Goal: Complete application form: Complete application form

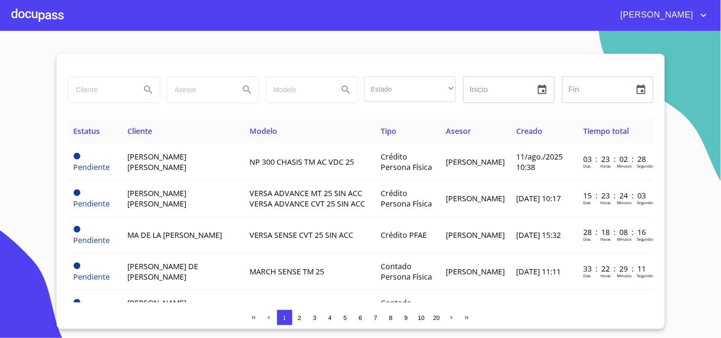
click at [72, 93] on input "search" at bounding box center [100, 90] width 65 height 26
type input "[PERSON_NAME]"
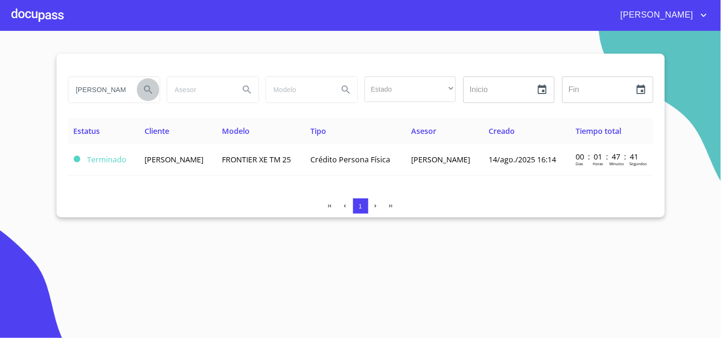
click at [146, 84] on icon "Search" at bounding box center [148, 89] width 11 height 11
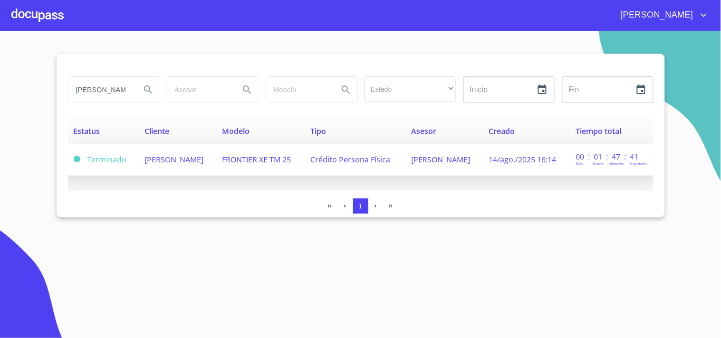
click at [324, 151] on td "Crédito Persona Física" at bounding box center [355, 160] width 101 height 32
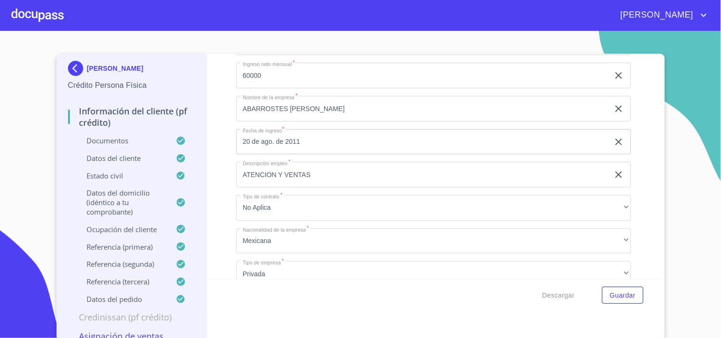
scroll to position [3105, 0]
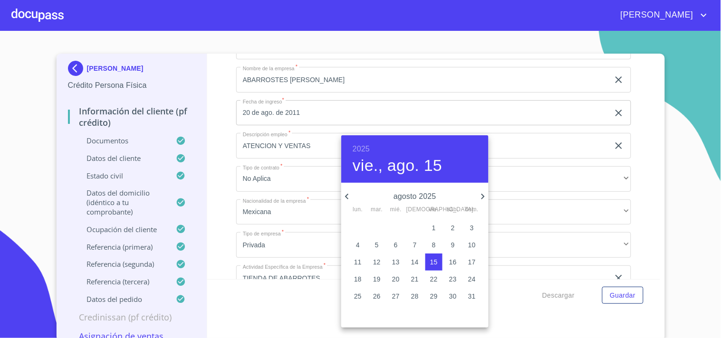
click at [450, 241] on span "9" at bounding box center [452, 245] width 17 height 10
click at [356, 148] on h6 "2025" at bounding box center [361, 149] width 17 height 13
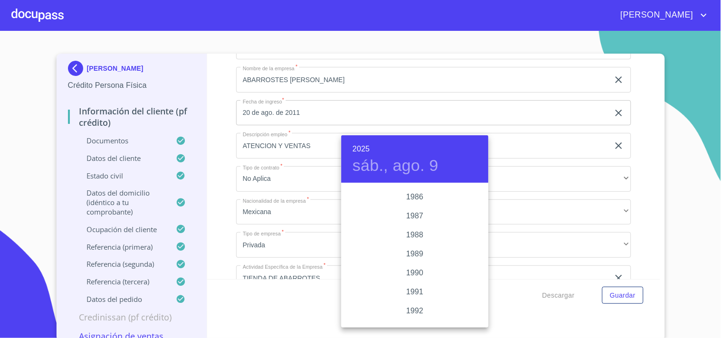
scroll to position [1127, 0]
click at [405, 207] on div "1985" at bounding box center [414, 207] width 147 height 19
type input "9 de ago. de 1985"
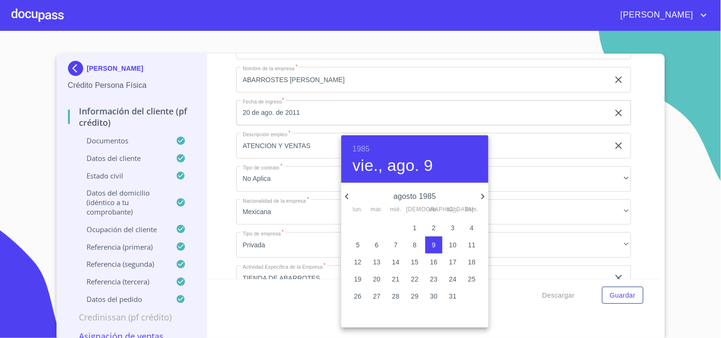
click at [635, 225] on div at bounding box center [360, 169] width 721 height 338
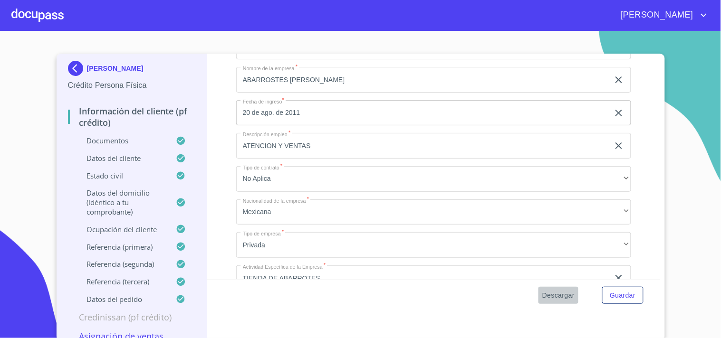
click at [557, 291] on span "Descargar" at bounding box center [558, 296] width 32 height 12
